Goal: Task Accomplishment & Management: Use online tool/utility

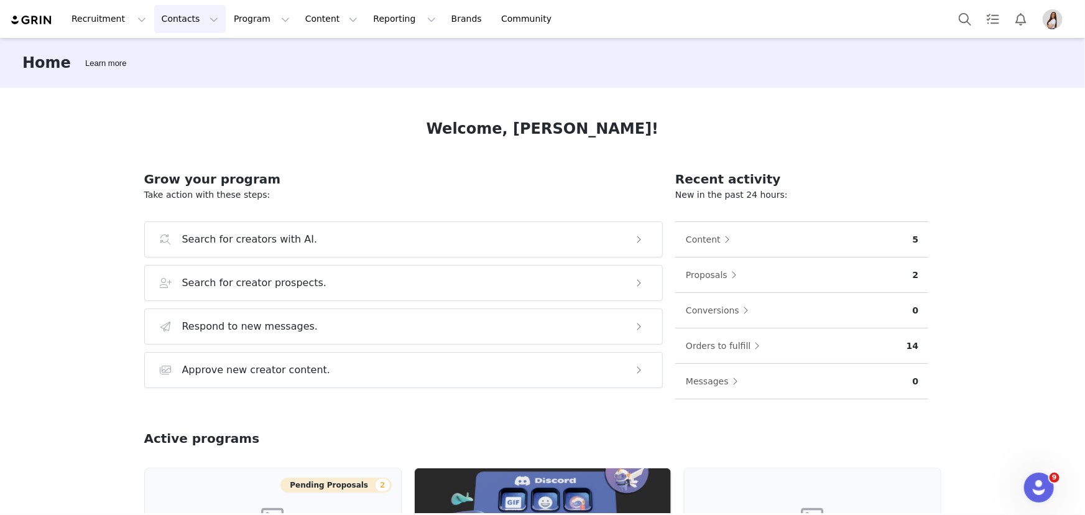
click at [183, 17] on button "Contacts Contacts" at bounding box center [189, 19] width 71 height 28
click at [180, 57] on p "Creators" at bounding box center [170, 54] width 37 height 13
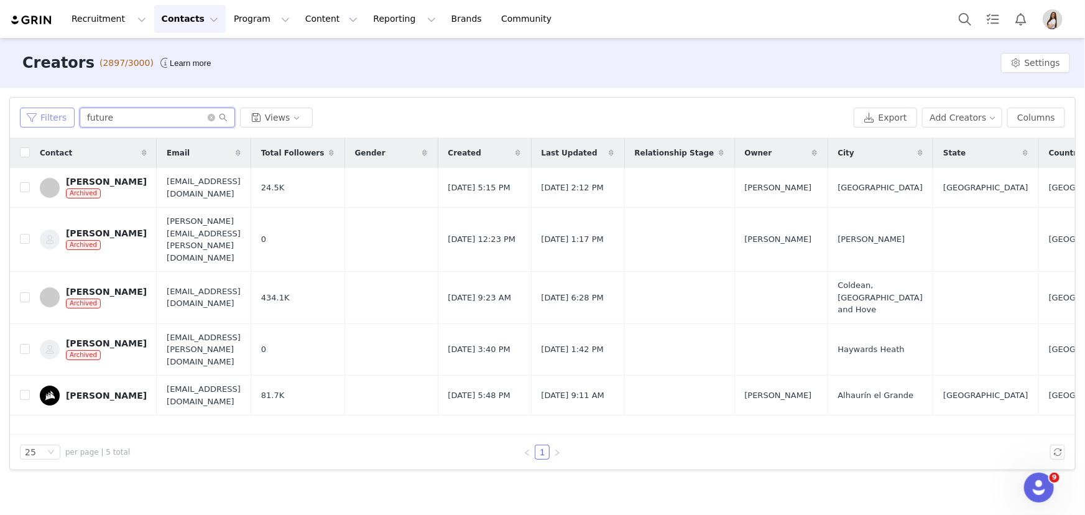
drag, startPoint x: 131, startPoint y: 117, endPoint x: 68, endPoint y: 106, distance: 63.8
click at [66, 111] on div "Filters future Views" at bounding box center [434, 118] width 829 height 20
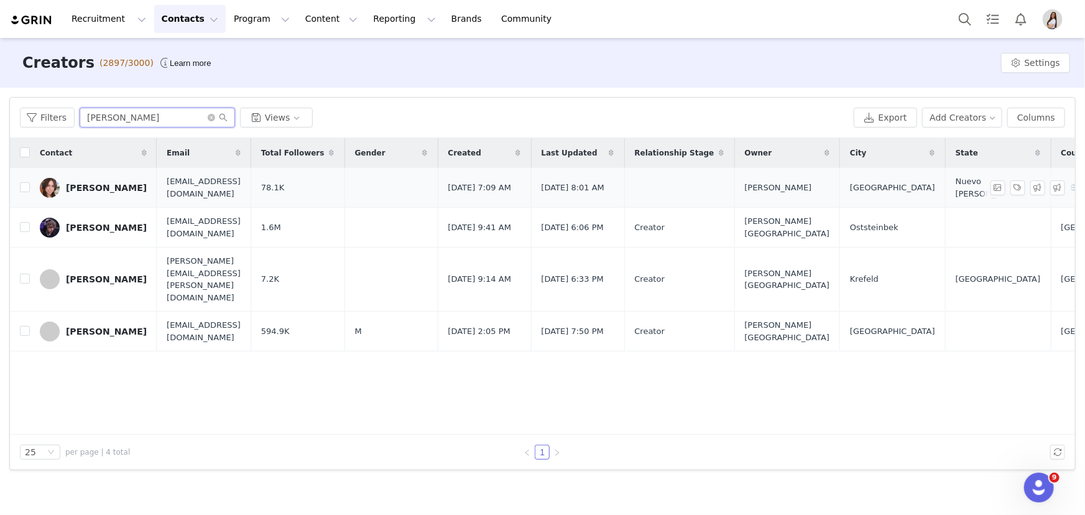
type input "[PERSON_NAME]"
click at [84, 191] on div "[PERSON_NAME]" at bounding box center [106, 188] width 81 height 10
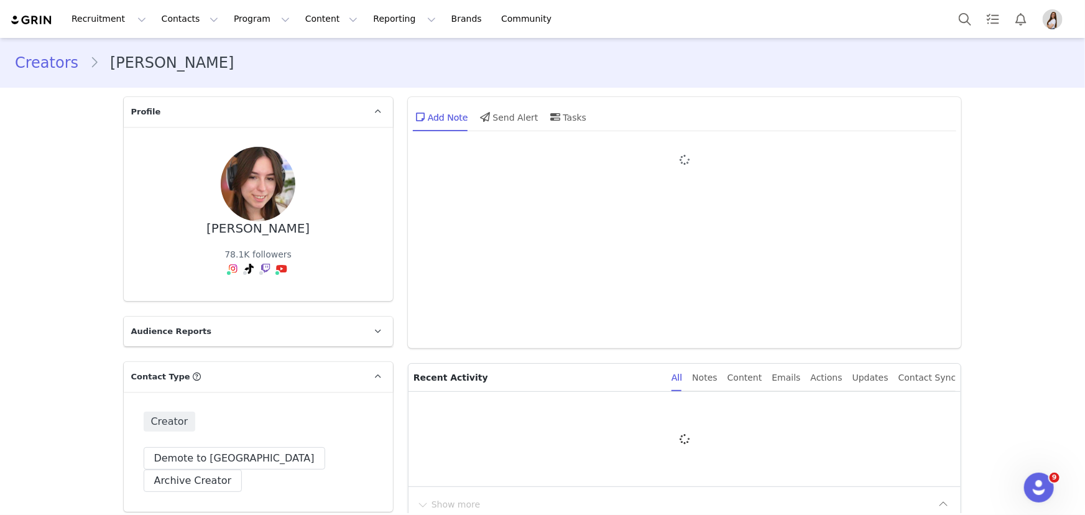
type input "+52 ([GEOGRAPHIC_DATA])"
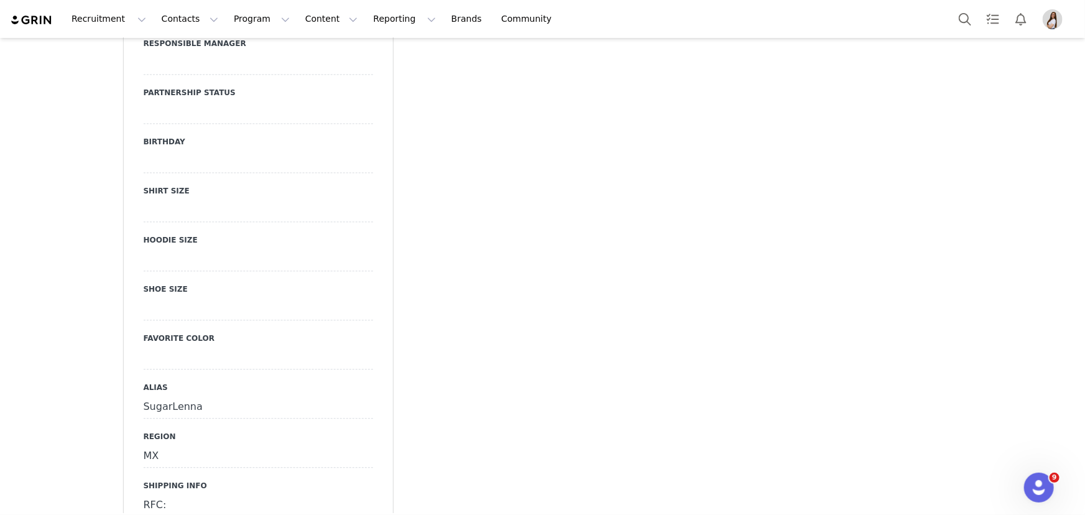
scroll to position [1412, 0]
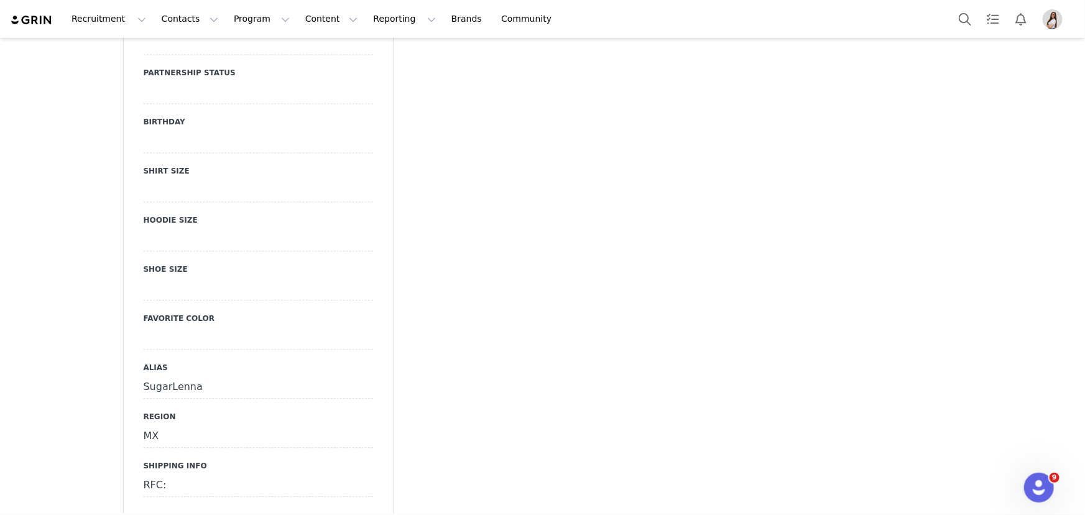
click at [174, 474] on div "RFC:" at bounding box center [258, 485] width 229 height 22
click at [174, 474] on textarea "RFC:" at bounding box center [258, 496] width 229 height 44
drag, startPoint x: 168, startPoint y: 431, endPoint x: 133, endPoint y: 435, distance: 35.0
click at [133, 435] on div "Other URL [URL][DOMAIN_NAME]? Responsible Manager Partnership Status Birthday S…" at bounding box center [258, 261] width 269 height 624
drag, startPoint x: 236, startPoint y: 435, endPoint x: 99, endPoint y: 434, distance: 136.1
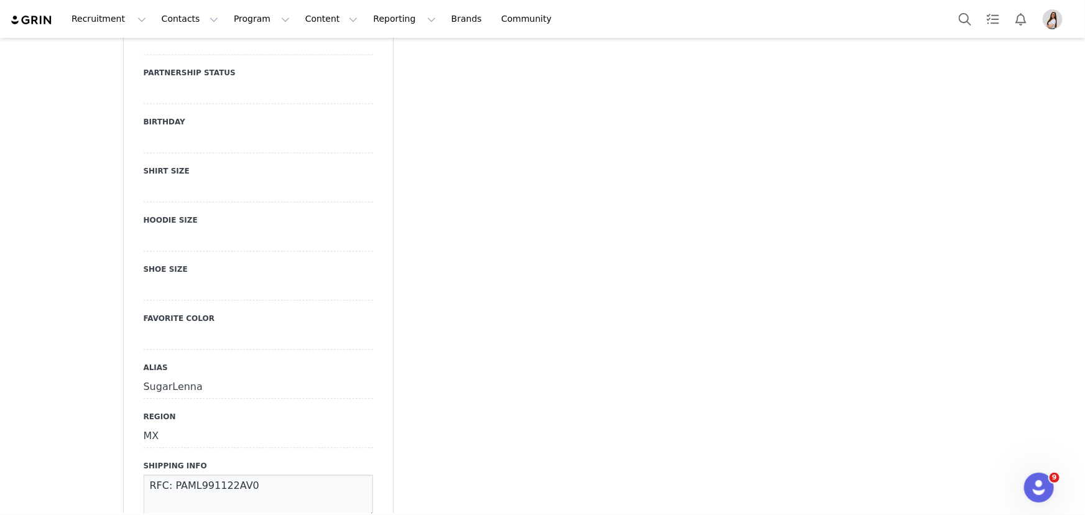
click at [99, 434] on div "Creators [PERSON_NAME] Profile [PERSON_NAME] 78.1K followers Audience Reports R…" at bounding box center [542, 295] width 1085 height 3339
type textarea "RFC: PAML991122AV0"
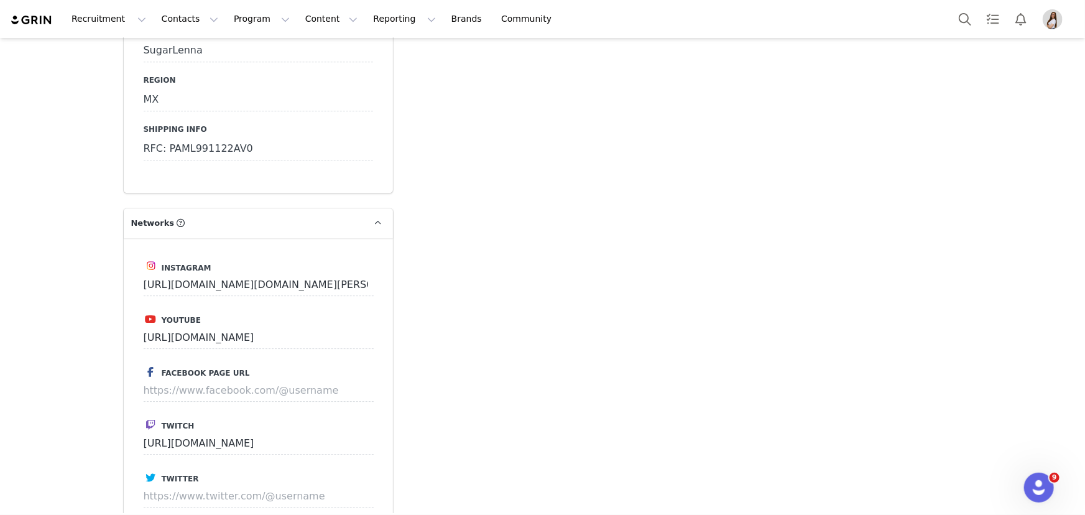
scroll to position [1297, 0]
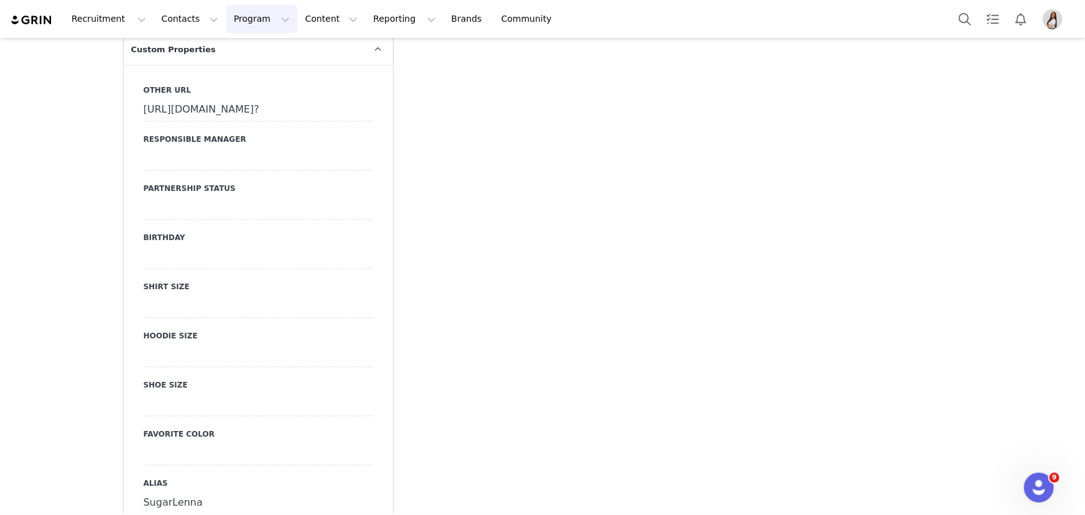
click at [226, 22] on button "Program Program" at bounding box center [261, 19] width 71 height 28
click at [237, 58] on p "Activations" at bounding box center [240, 54] width 48 height 13
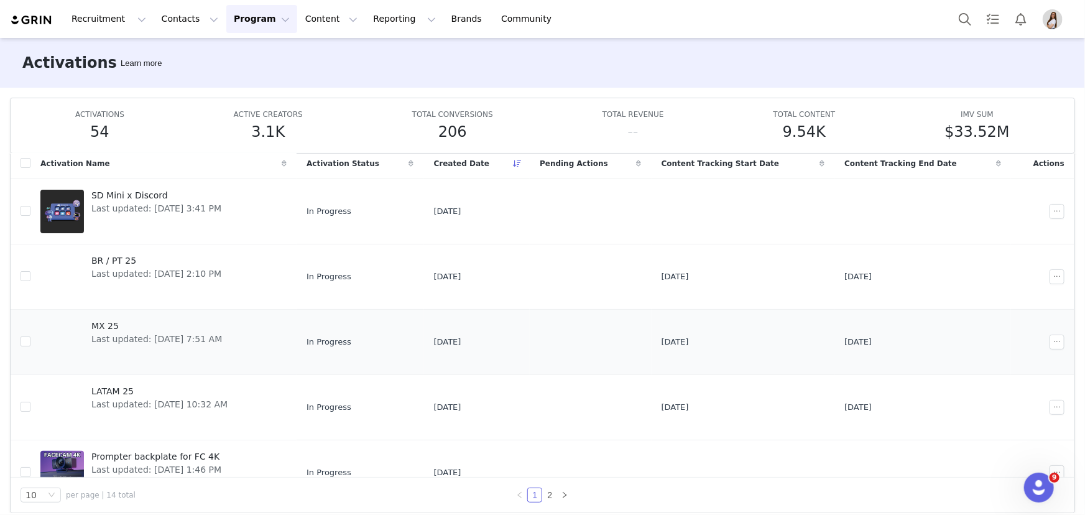
click at [104, 323] on span "MX 25" at bounding box center [156, 326] width 131 height 13
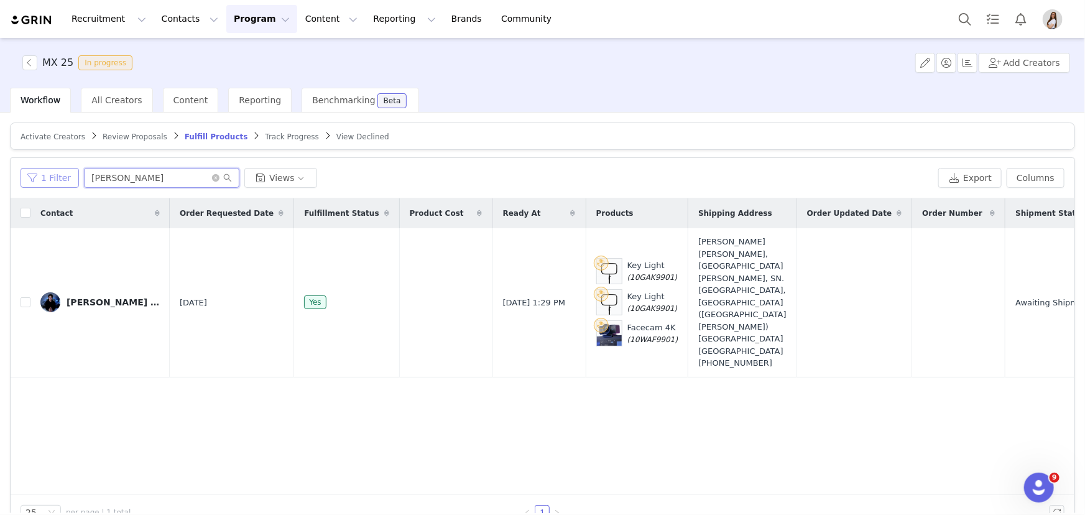
drag, startPoint x: 122, startPoint y: 177, endPoint x: 60, endPoint y: 175, distance: 62.2
click at [62, 175] on div "1 Filter alex Views" at bounding box center [477, 178] width 913 height 20
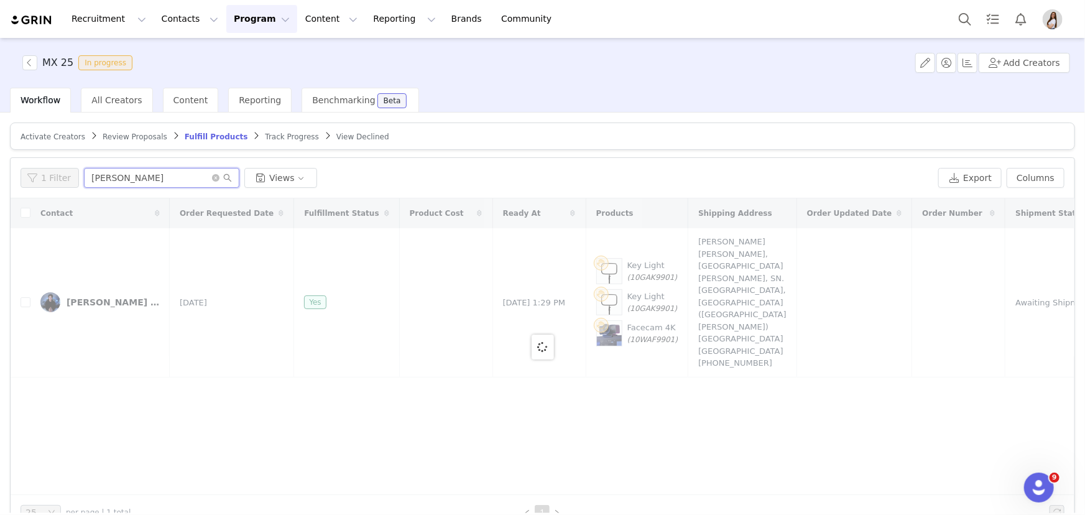
type input "[PERSON_NAME]"
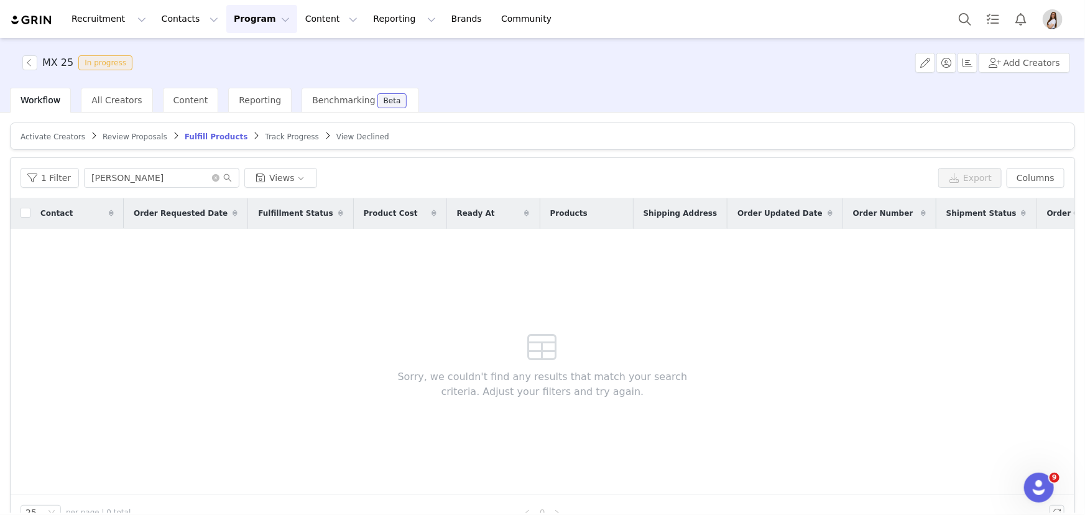
click at [39, 134] on span "Activate Creators" at bounding box center [53, 136] width 65 height 9
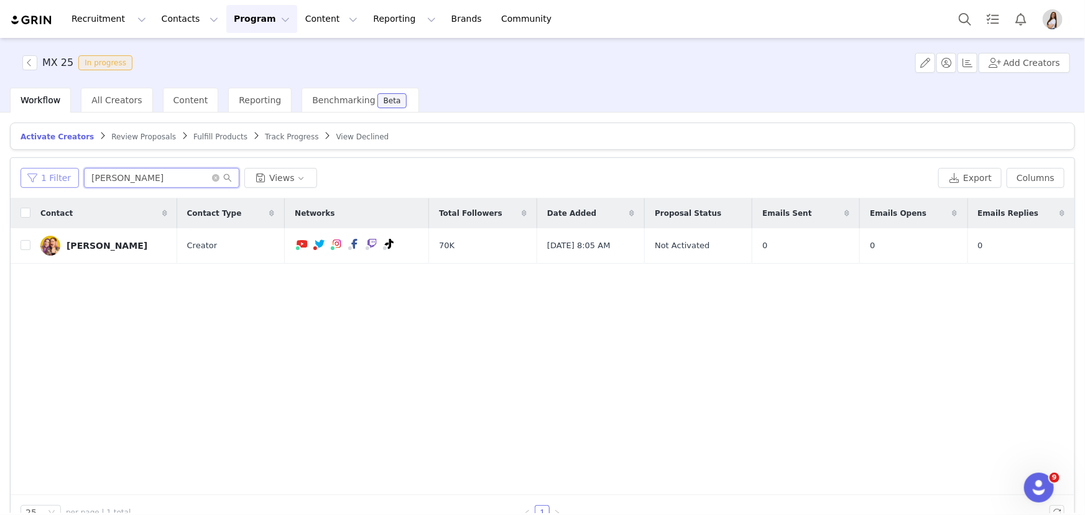
drag, startPoint x: 117, startPoint y: 176, endPoint x: 54, endPoint y: 176, distance: 62.8
click at [54, 176] on div "1 Filter alex Views" at bounding box center [477, 178] width 913 height 20
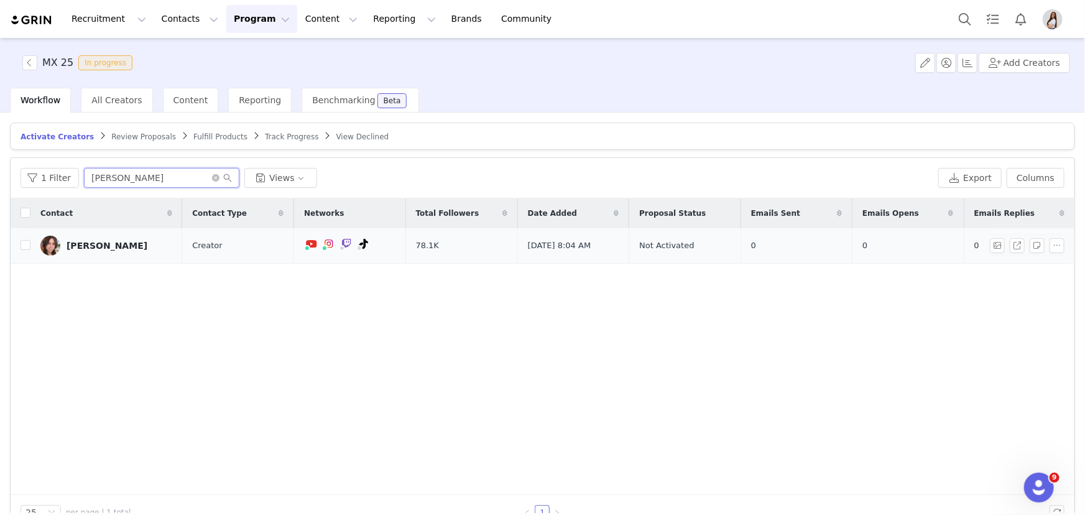
type input "[PERSON_NAME]"
click at [94, 241] on div "[PERSON_NAME]" at bounding box center [107, 246] width 81 height 10
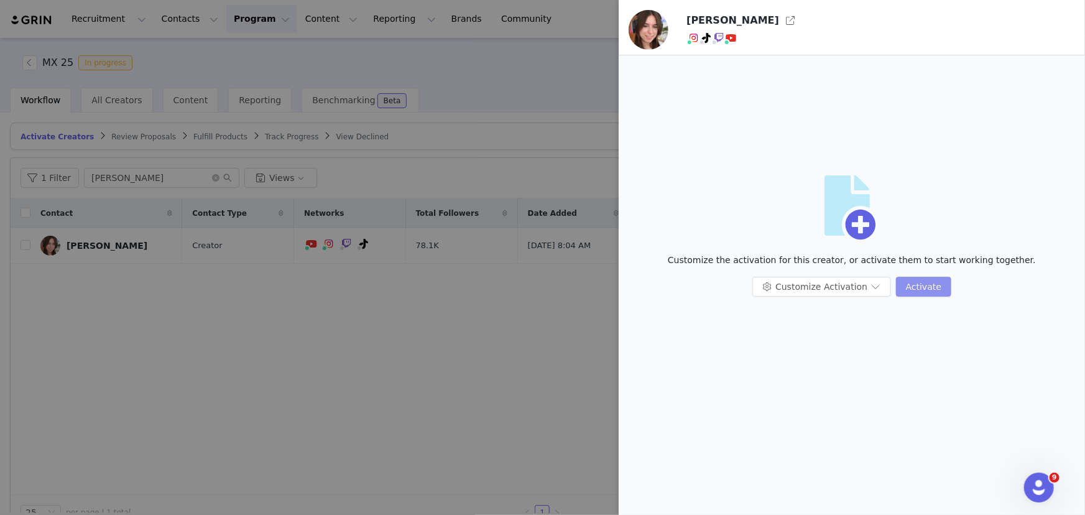
click at [934, 283] on button "Activate" at bounding box center [923, 287] width 55 height 20
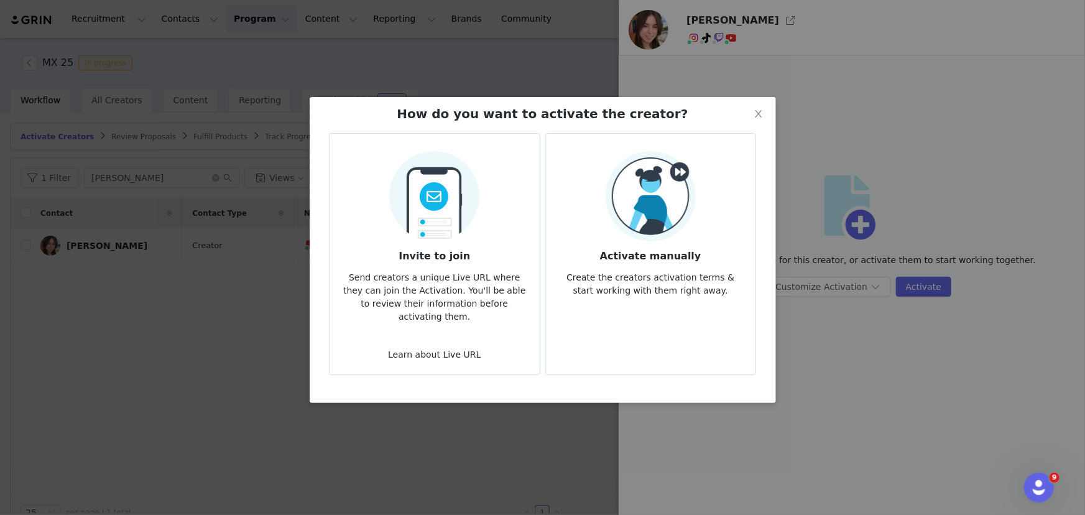
click at [645, 219] on img at bounding box center [650, 196] width 90 height 90
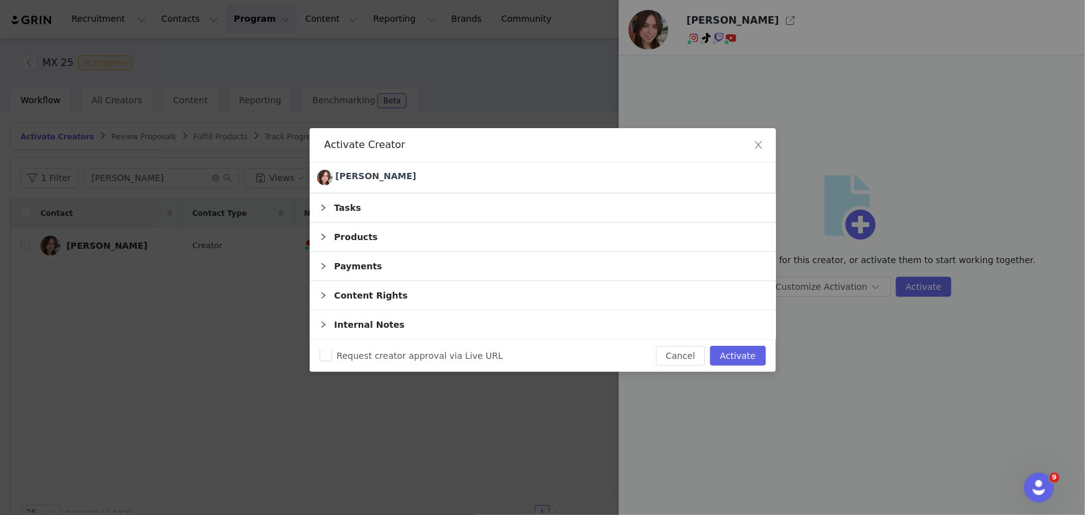
click at [361, 231] on div "Products" at bounding box center [543, 237] width 466 height 29
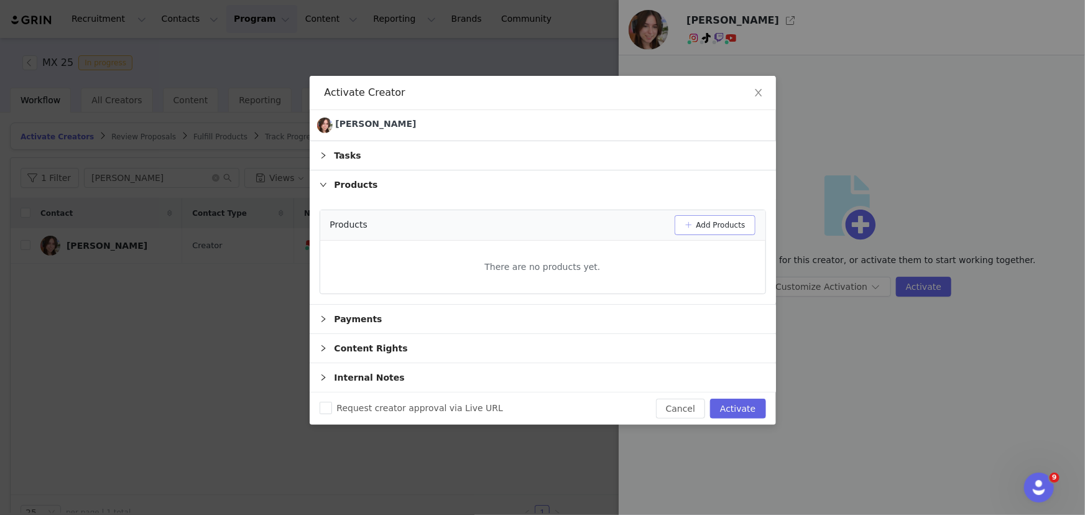
click at [697, 217] on button "Add Products" at bounding box center [714, 225] width 81 height 20
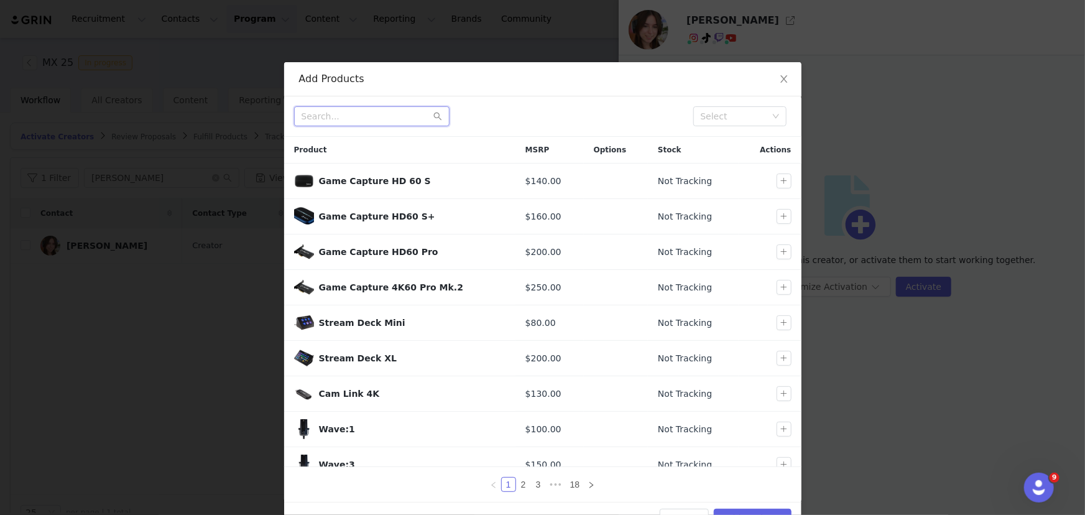
click at [360, 119] on input "text" at bounding box center [371, 116] width 155 height 20
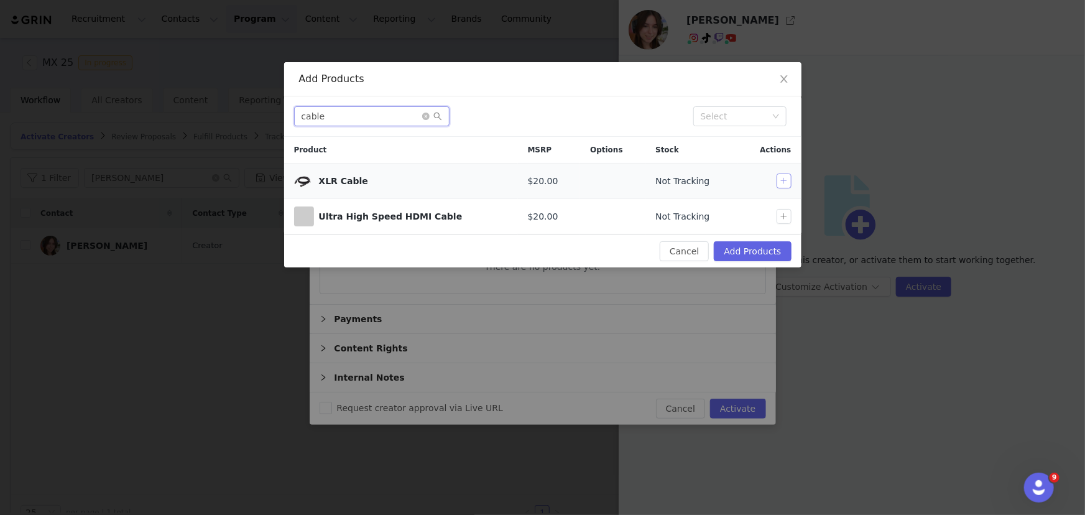
type input "cable"
click at [780, 180] on button "button" at bounding box center [783, 180] width 15 height 15
drag, startPoint x: 317, startPoint y: 117, endPoint x: 292, endPoint y: 116, distance: 24.9
click at [293, 117] on div "cable Select" at bounding box center [542, 116] width 517 height 40
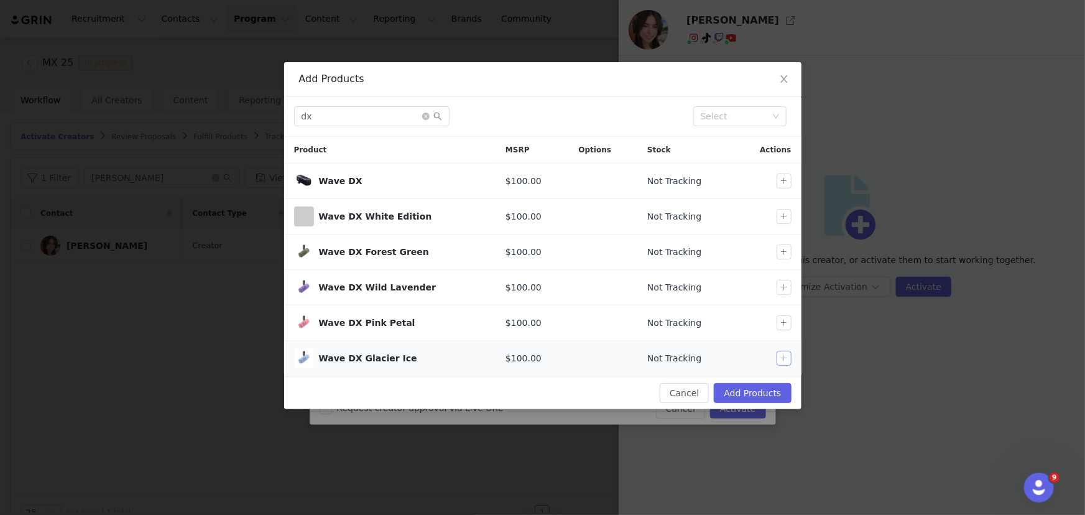
click at [783, 361] on button "button" at bounding box center [783, 358] width 15 height 15
drag, startPoint x: 339, startPoint y: 114, endPoint x: 273, endPoint y: 117, distance: 66.6
click at [273, 117] on div "Add Products dx Select Product MSRP Options Stock Actions Wave DX $100.00 Not T…" at bounding box center [542, 257] width 1085 height 515
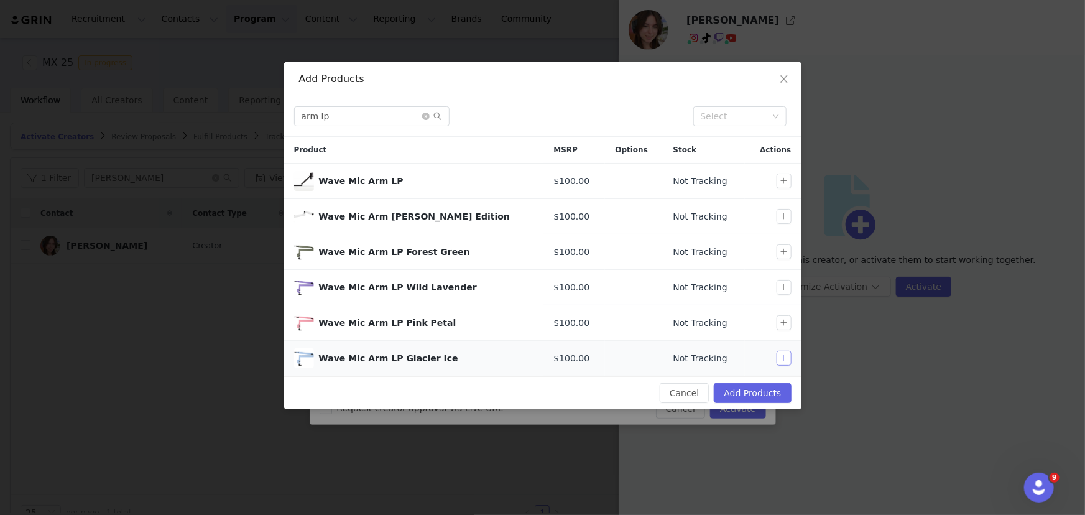
click at [783, 359] on button "button" at bounding box center [783, 358] width 15 height 15
drag, startPoint x: 336, startPoint y: 112, endPoint x: 241, endPoint y: 114, distance: 94.5
click at [241, 114] on div "Add Products arm lp Select Product MSRP Options Stock Actions Wave Mic Arm LP $…" at bounding box center [542, 257] width 1085 height 515
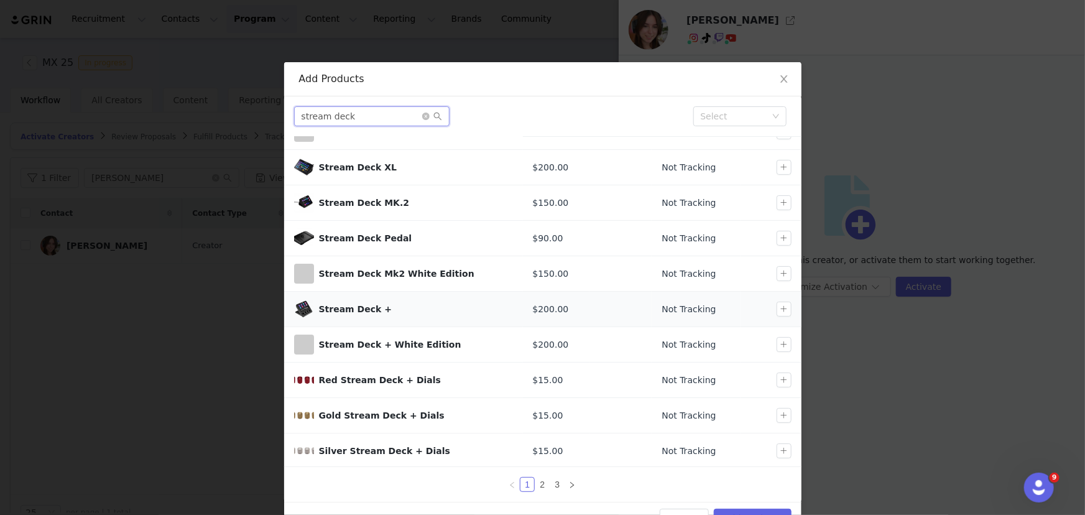
scroll to position [50, 0]
type input "stream deck"
click at [539, 484] on link "2" at bounding box center [542, 484] width 14 height 14
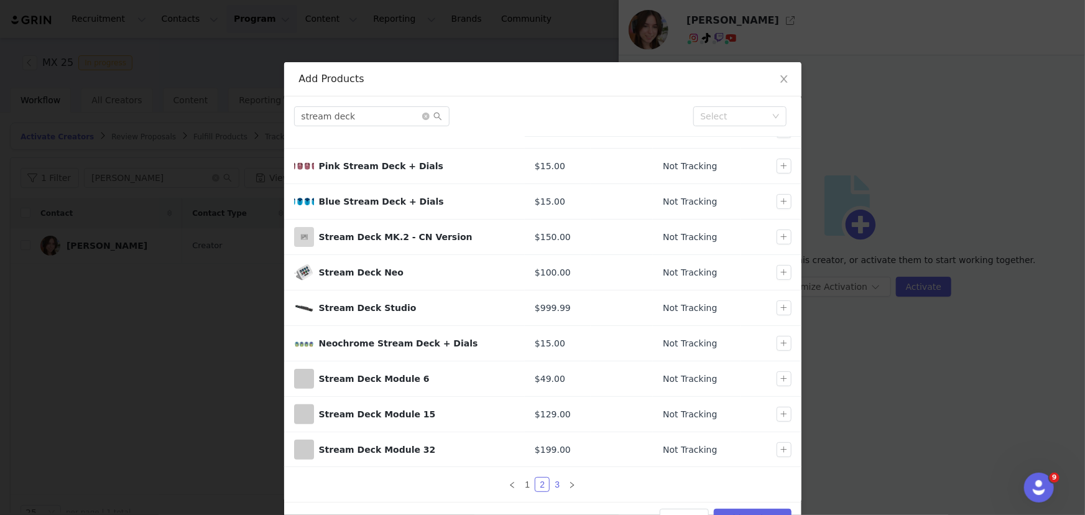
click at [553, 479] on link "3" at bounding box center [557, 484] width 14 height 14
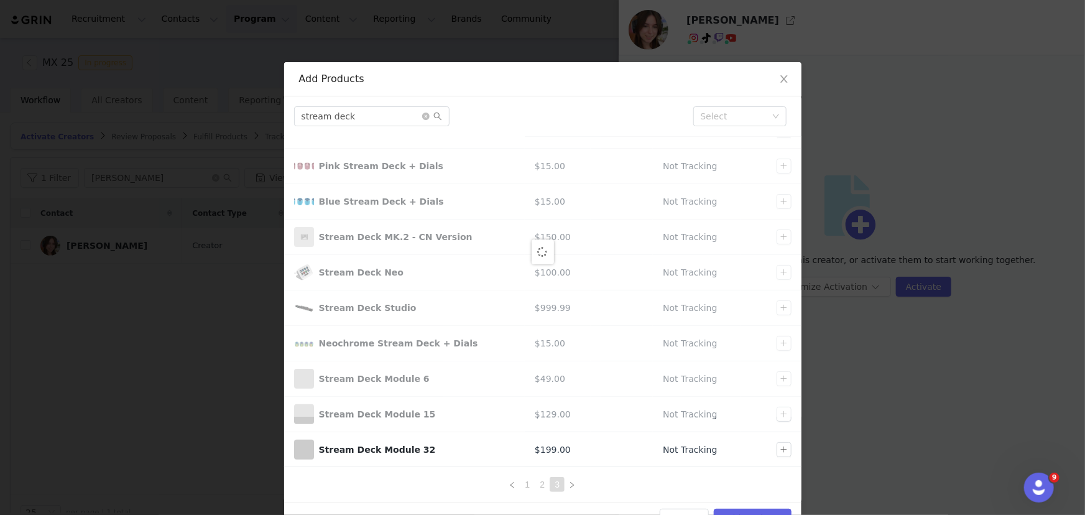
scroll to position [0, 0]
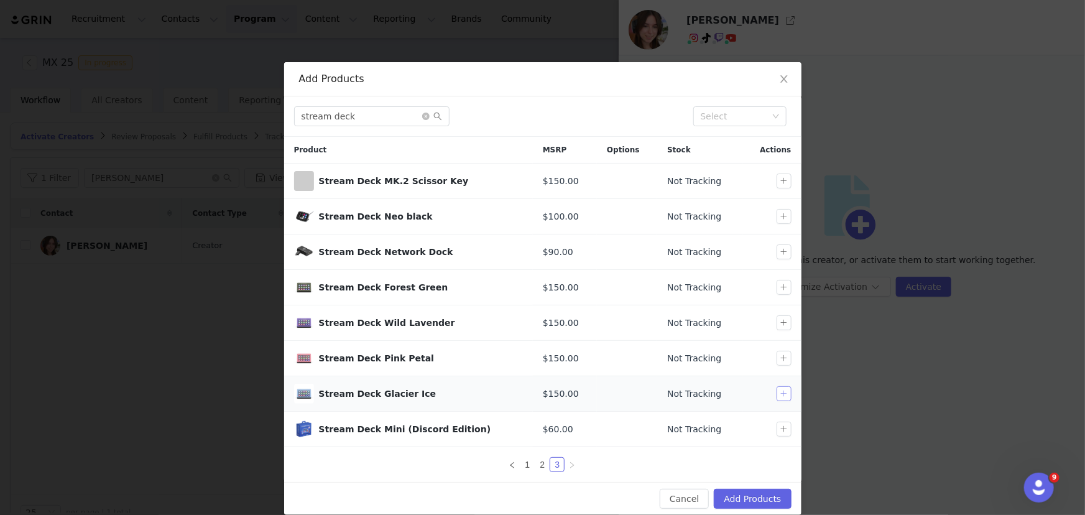
click at [781, 393] on button "button" at bounding box center [783, 393] width 15 height 15
click at [769, 504] on button "Add Products" at bounding box center [752, 499] width 77 height 20
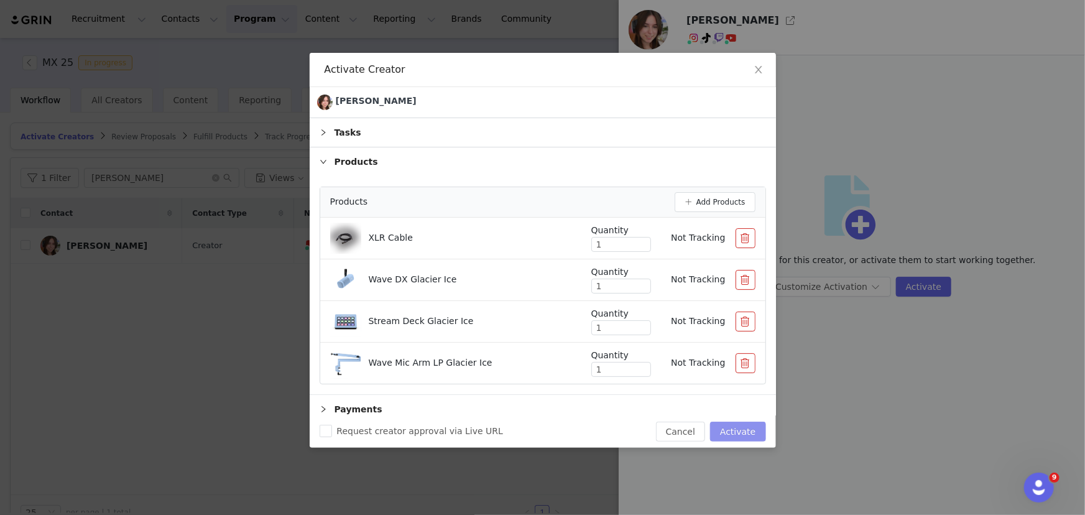
click at [735, 427] on button "Activate" at bounding box center [737, 431] width 55 height 20
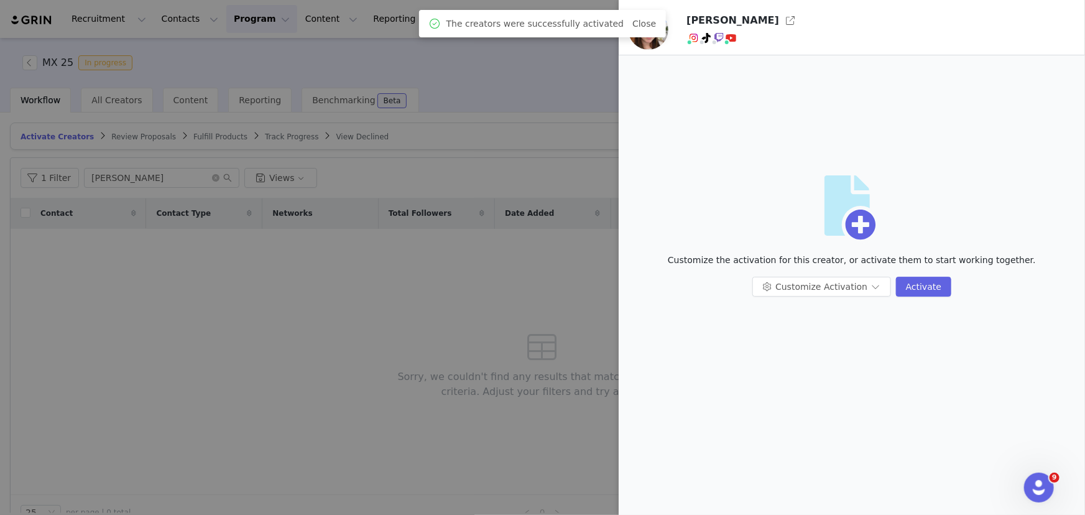
click at [445, 316] on div at bounding box center [542, 257] width 1085 height 515
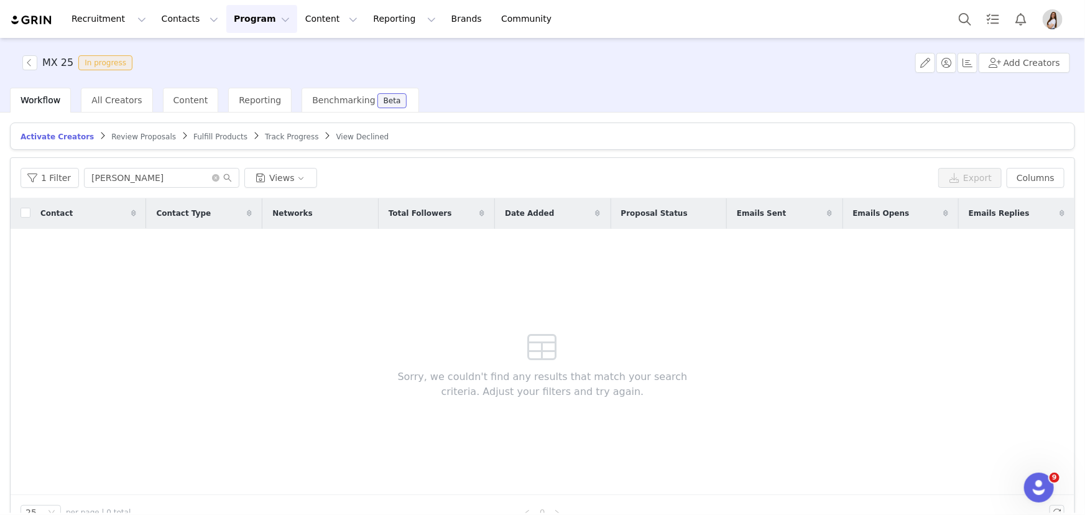
drag, startPoint x: 81, startPoint y: 355, endPoint x: 168, endPoint y: 387, distance: 92.8
click at [82, 356] on div "Contact Contact Type Networks Total Followers Date Added Proposal Status Emails…" at bounding box center [543, 346] width 1064 height 297
click at [193, 140] on span "Fulfill Products" at bounding box center [220, 136] width 54 height 9
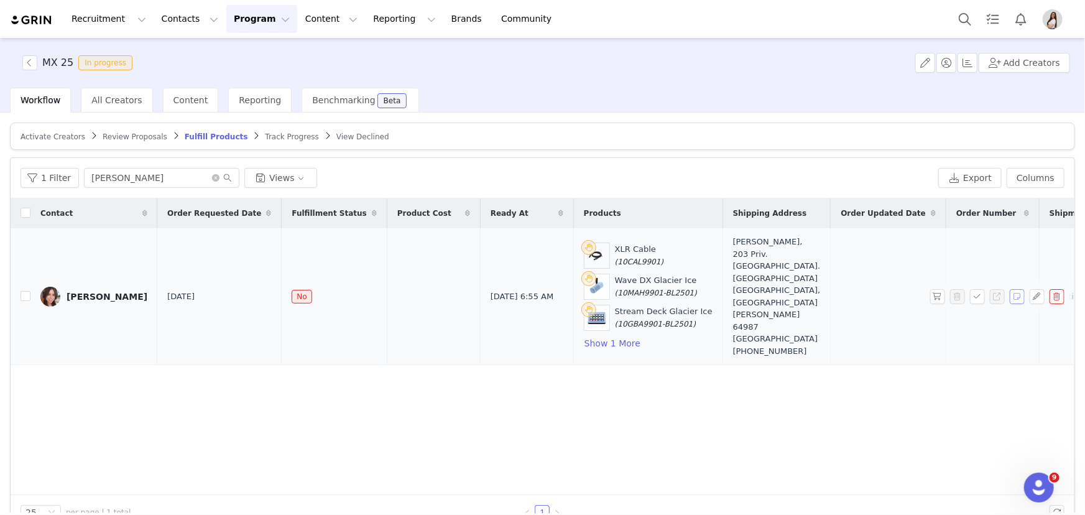
click at [1013, 291] on button "button" at bounding box center [1017, 296] width 15 height 15
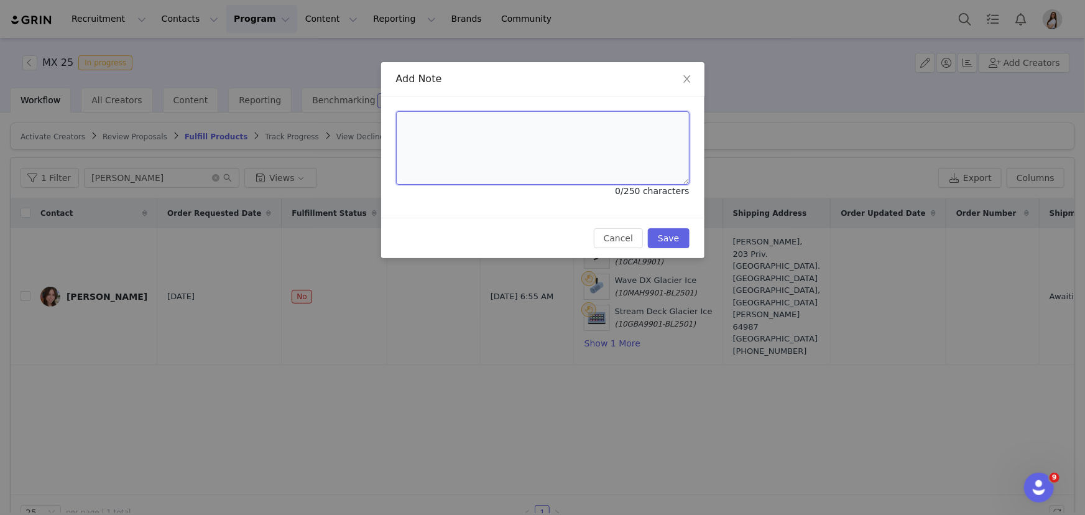
click at [462, 149] on textarea at bounding box center [542, 147] width 293 height 73
paste textarea "RFC: PAML991122AV0"
click at [475, 124] on textarea "Please, add RDF RFC: PAML991122AV0" at bounding box center [542, 147] width 293 height 73
click at [455, 124] on textarea "Please, add RDF number PAML991122AV0" at bounding box center [542, 147] width 293 height 73
drag, startPoint x: 466, startPoint y: 126, endPoint x: 454, endPoint y: 127, distance: 12.5
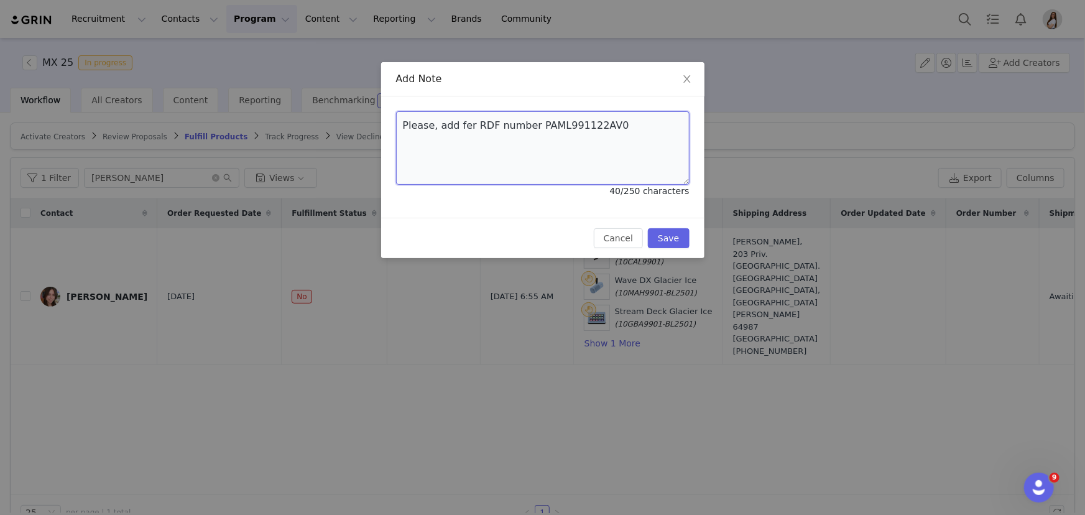
click at [454, 127] on textarea "Please, add fer RDF number PAML991122AV0" at bounding box center [542, 147] width 293 height 73
click at [479, 121] on textarea "Please, add her RDF number PAML991122AV0" at bounding box center [542, 147] width 293 height 73
click at [528, 125] on textarea "Please, add her RFC number PAML991122AV0" at bounding box center [542, 147] width 293 height 73
click at [610, 124] on textarea "Please, add her RFC number (PAML991122AV0" at bounding box center [542, 147] width 293 height 73
paste textarea "to the shipping information"
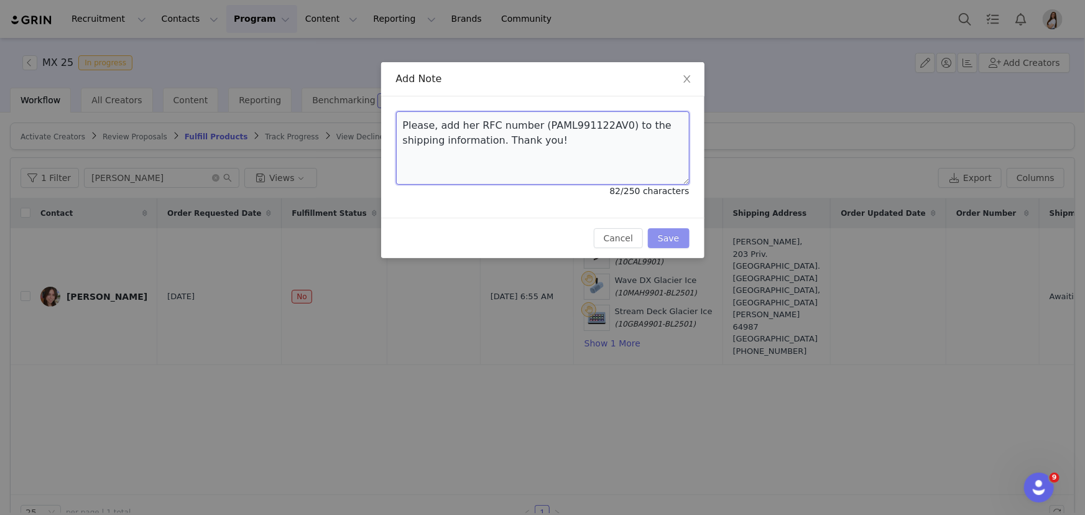
type textarea "Please, add her RFC number (PAML991122AV0) to the shipping information. Thank y…"
click at [666, 239] on button "Save" at bounding box center [668, 238] width 41 height 20
